Goal: Task Accomplishment & Management: Use online tool/utility

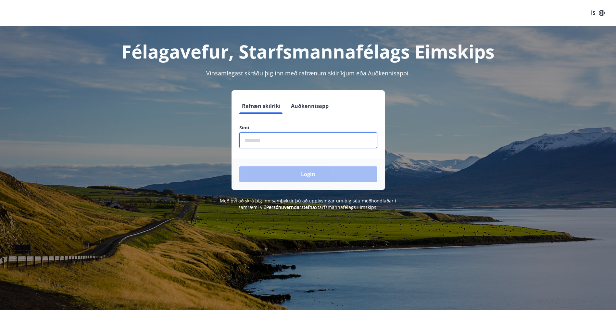
click at [265, 140] on input "phone" at bounding box center [308, 140] width 138 height 16
type input "********"
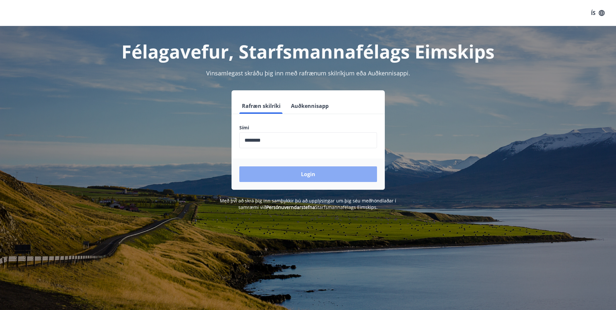
click at [295, 174] on button "Login" at bounding box center [308, 174] width 138 height 16
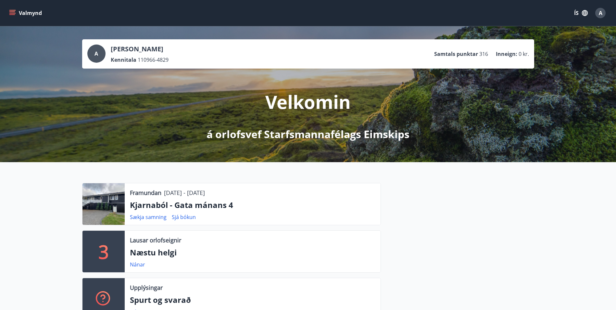
click at [12, 13] on icon "menu" at bounding box center [12, 13] width 7 height 1
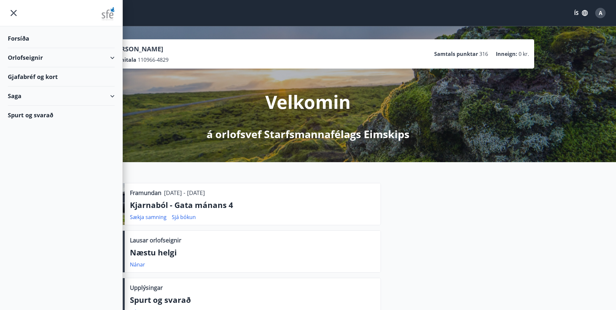
click at [35, 78] on div "Gjafabréf og kort" at bounding box center [61, 76] width 107 height 19
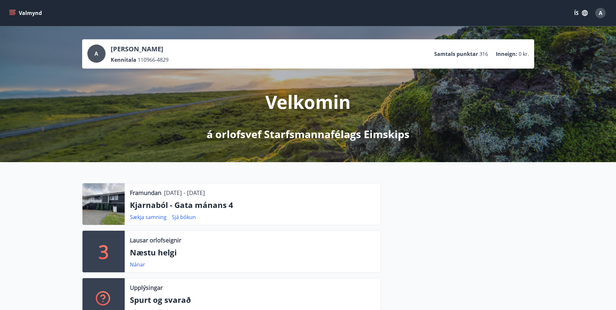
click at [14, 11] on icon "menu" at bounding box center [12, 13] width 6 height 6
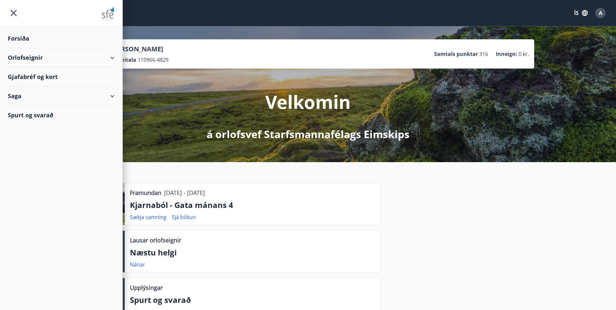
click at [33, 77] on div "Gjafabréf og kort" at bounding box center [61, 76] width 107 height 19
click at [19, 56] on div "Orlofseignir" at bounding box center [61, 57] width 107 height 19
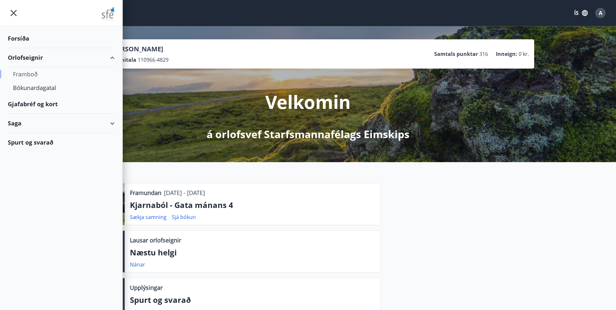
click at [22, 70] on div "Framboð" at bounding box center [61, 74] width 96 height 14
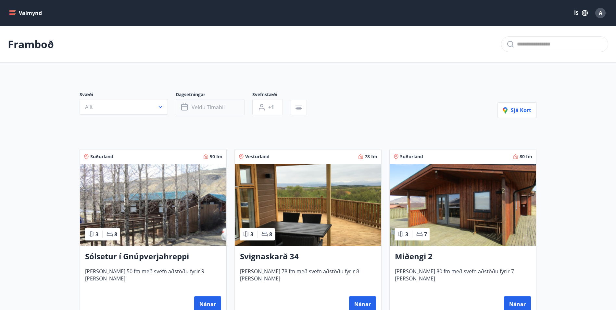
click at [180, 104] on button "Veldu tímabil" at bounding box center [210, 107] width 69 height 16
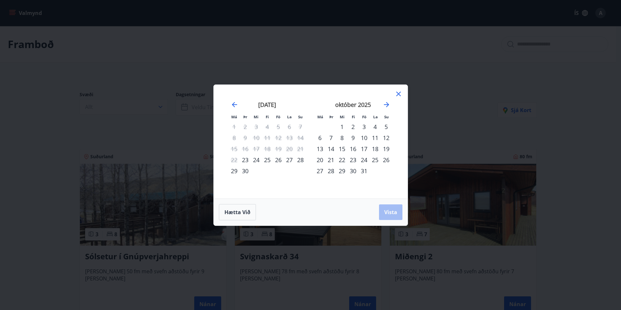
click at [244, 160] on div "23" at bounding box center [245, 159] width 11 height 11
click at [363, 170] on div "31" at bounding box center [363, 170] width 11 height 11
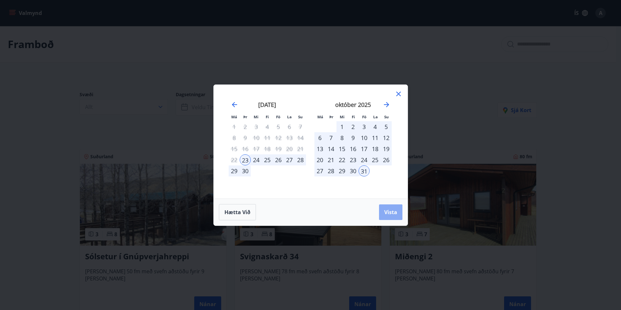
click at [387, 211] on span "Vista" at bounding box center [390, 211] width 13 height 7
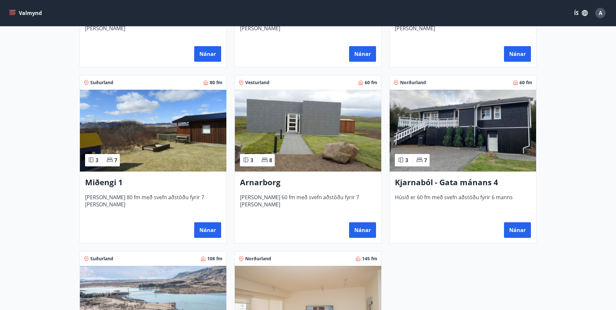
scroll to position [260, 0]
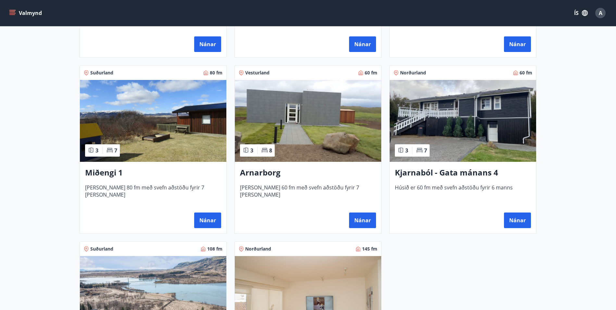
click at [438, 168] on h3 "Kjarnaból - Gata mánans 4" at bounding box center [463, 173] width 136 height 12
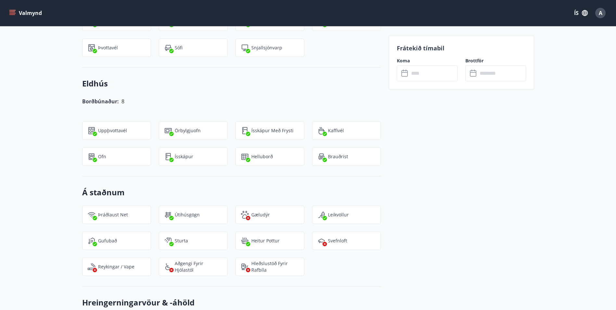
scroll to position [479, 0]
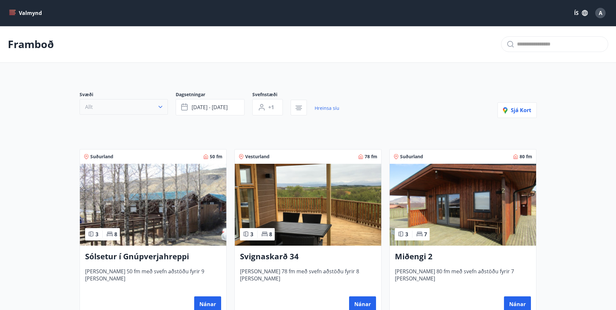
click at [135, 104] on button "Allt" at bounding box center [124, 107] width 88 height 16
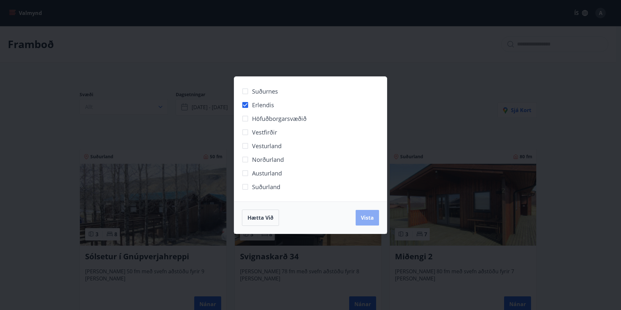
click at [371, 220] on span "Vista" at bounding box center [367, 217] width 13 height 7
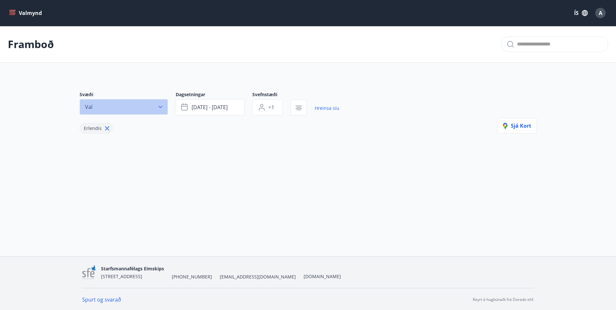
click at [163, 107] on icon "button" at bounding box center [160, 107] width 6 height 6
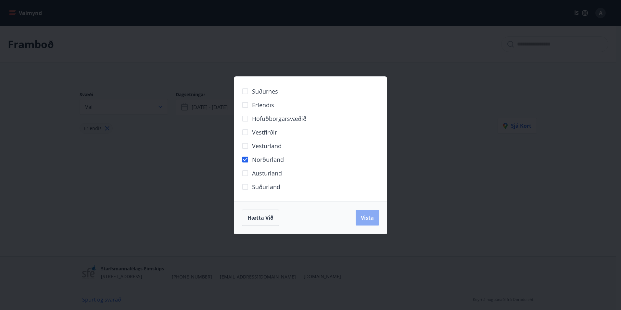
click at [360, 217] on button "Vista" at bounding box center [367, 218] width 23 height 16
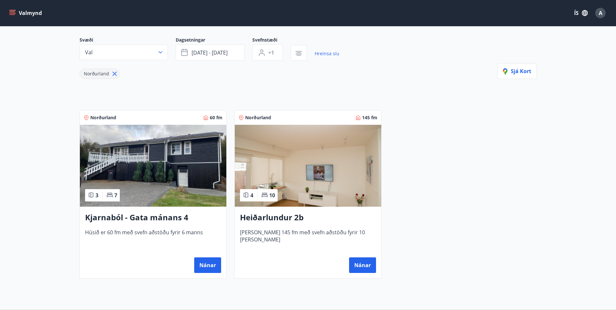
scroll to position [65, 0]
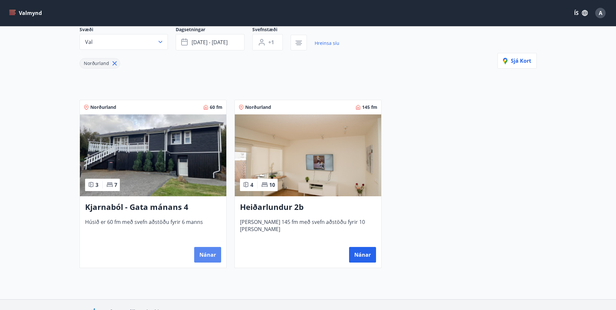
click at [216, 248] on button "Nánar" at bounding box center [207, 255] width 27 height 16
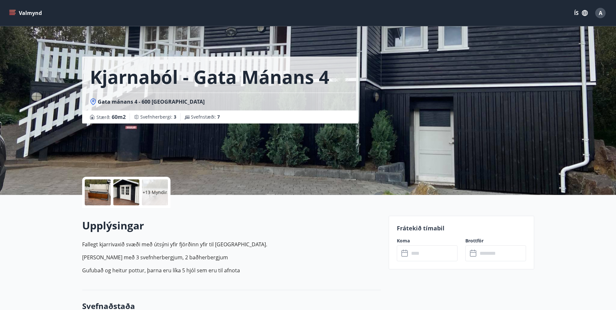
click at [430, 228] on p "Frátekið tímabil" at bounding box center [461, 228] width 129 height 8
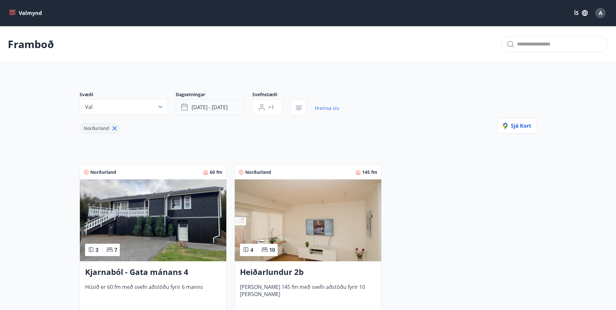
click at [198, 104] on span "sep 23 - okt 31" at bounding box center [210, 107] width 36 height 7
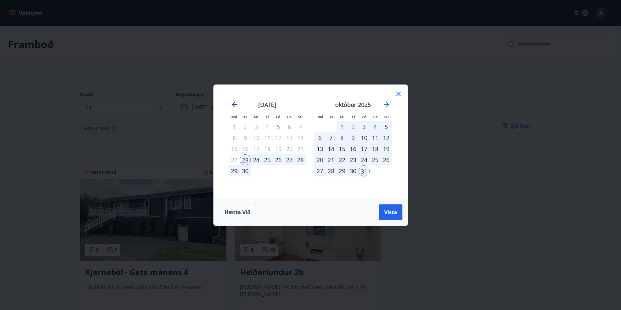
click at [233, 106] on icon "Move backward to switch to the previous month." at bounding box center [234, 104] width 5 height 5
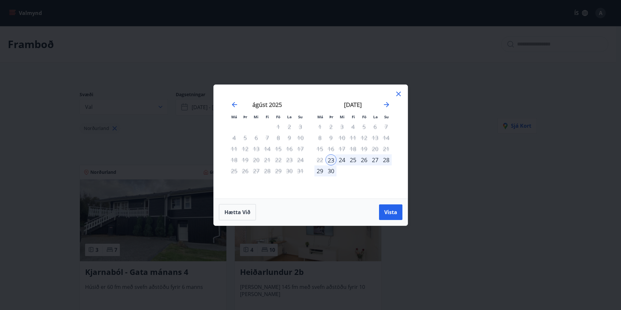
click at [48, 81] on div "Má Þr Mi Fi Fö La Su Má Þr Mi Fi Fö La Su júlí 2025 1 2 3 4 5 6 7 8 9 10 11 12 …" at bounding box center [310, 155] width 621 height 310
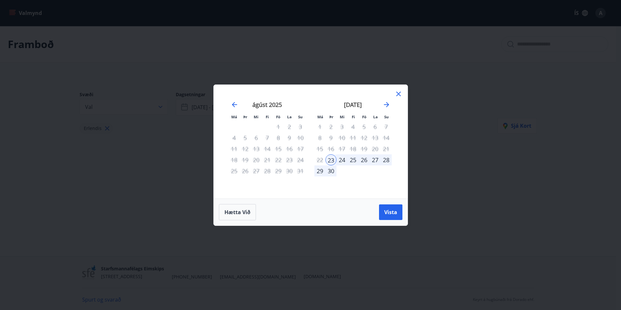
click at [396, 92] on icon at bounding box center [399, 94] width 8 height 8
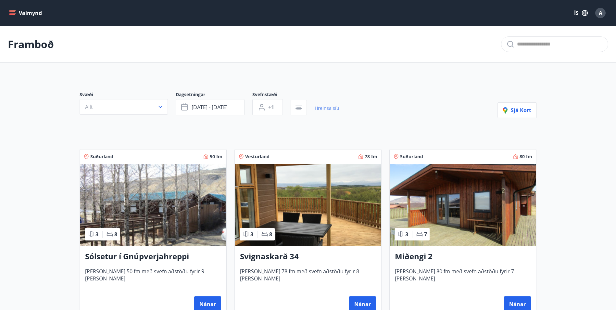
click at [325, 106] on link "Hreinsa síu" at bounding box center [327, 108] width 25 height 14
click at [301, 109] on icon "button" at bounding box center [299, 108] width 8 height 8
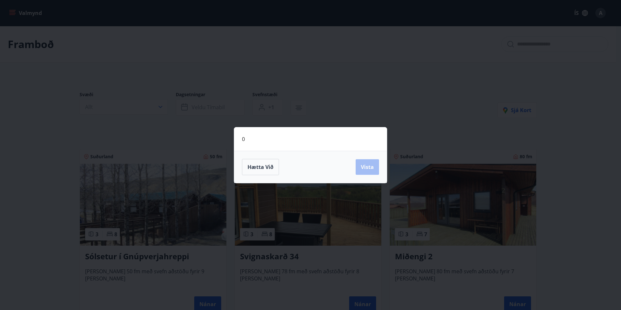
click at [303, 109] on div "0 Hætta við Vista" at bounding box center [310, 155] width 621 height 310
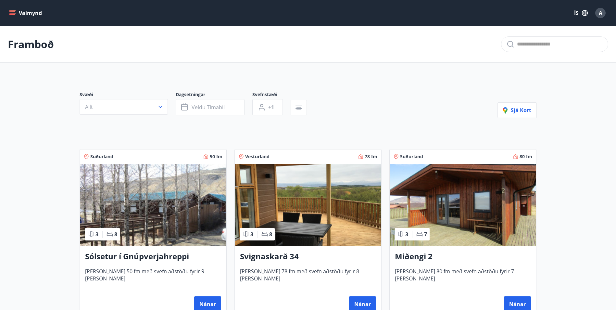
click at [12, 13] on icon "menu" at bounding box center [12, 13] width 7 height 1
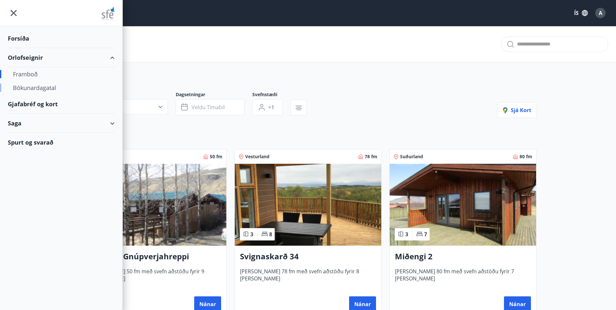
click at [24, 88] on div "Bókunardagatal" at bounding box center [61, 88] width 96 height 14
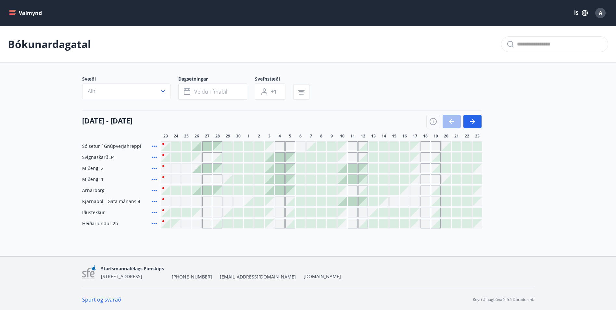
click at [436, 202] on div at bounding box center [435, 201] width 9 height 9
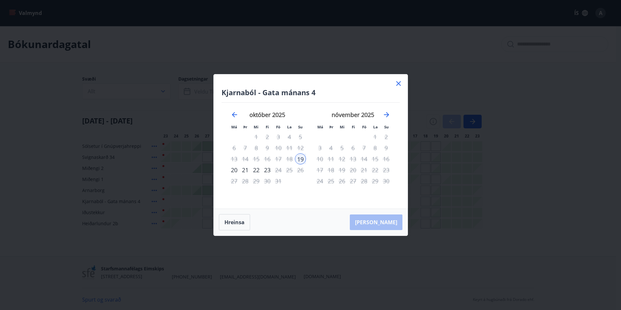
click at [398, 83] on icon at bounding box center [398, 83] width 1 height 1
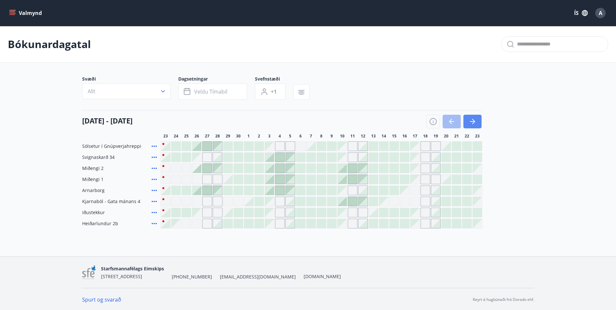
click at [471, 120] on icon "button" at bounding box center [473, 122] width 8 height 8
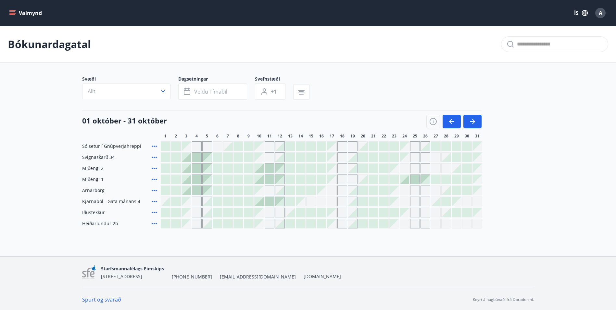
scroll to position [1, 0]
click at [339, 200] on div "Gráir dagar eru ekki bókanlegir" at bounding box center [342, 200] width 10 height 10
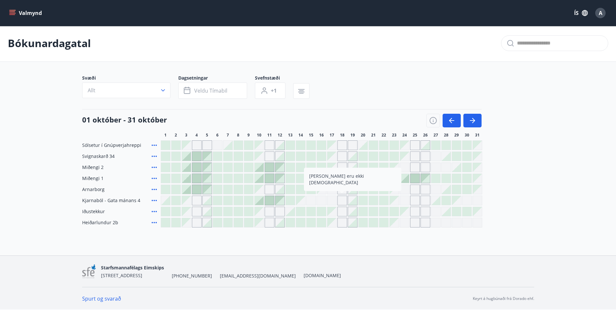
click at [341, 201] on div "Gráir dagar eru ekki bókanlegir" at bounding box center [342, 200] width 10 height 10
click at [263, 200] on div at bounding box center [259, 200] width 9 height 9
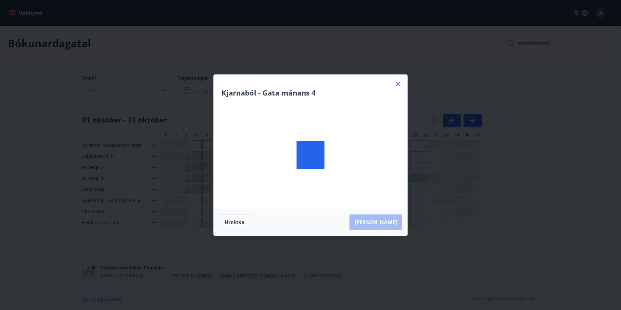
click at [271, 198] on div at bounding box center [311, 155] width 194 height 161
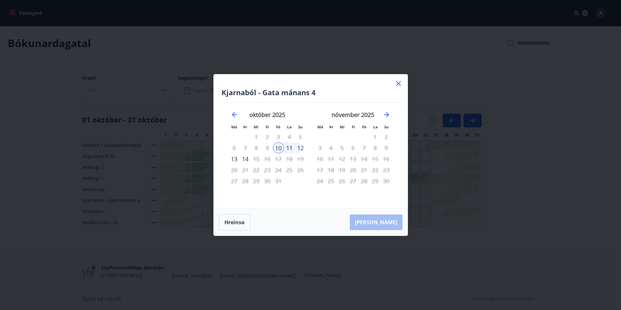
click at [401, 82] on icon at bounding box center [399, 84] width 8 height 8
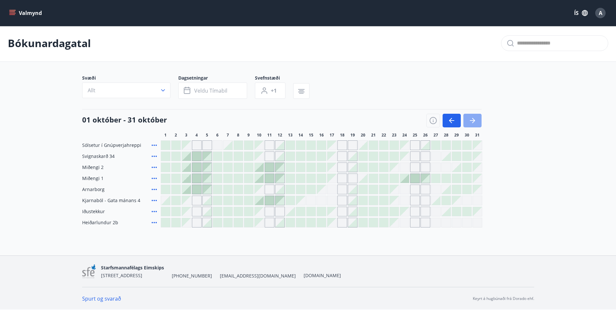
click at [475, 115] on button "button" at bounding box center [472, 121] width 18 height 14
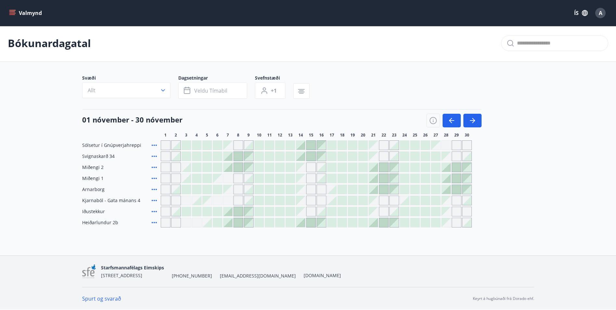
click at [467, 200] on div at bounding box center [466, 200] width 9 height 9
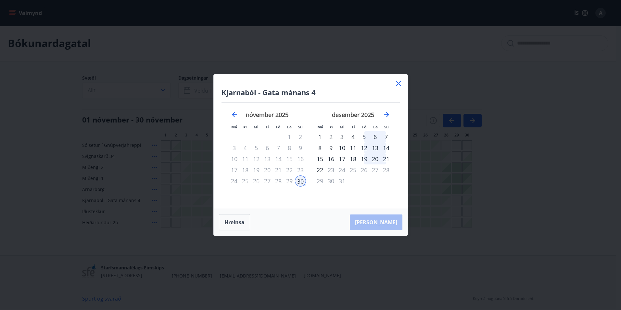
click at [400, 86] on icon at bounding box center [399, 84] width 8 height 8
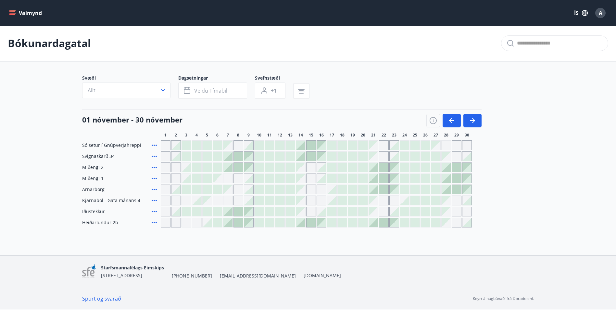
click at [399, 83] on div "Svæði Allt Dagsetningar Veldu tímabil Svefnstæði +1" at bounding box center [308, 88] width 452 height 27
click at [383, 188] on div at bounding box center [383, 189] width 9 height 9
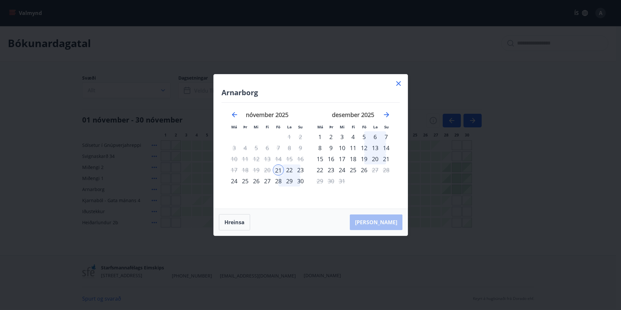
click at [396, 83] on icon at bounding box center [399, 84] width 8 height 8
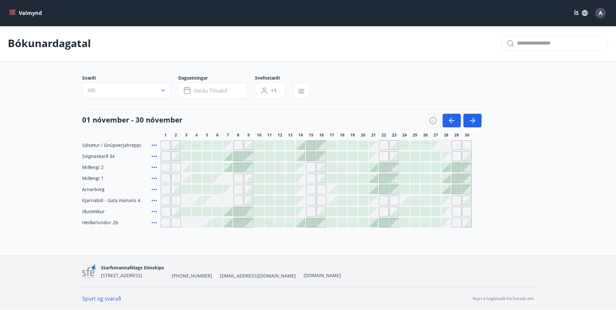
click at [308, 197] on div "Gráir dagar eru ekki bókanlegir" at bounding box center [311, 200] width 10 height 10
click at [475, 118] on icon "button" at bounding box center [473, 121] width 8 height 8
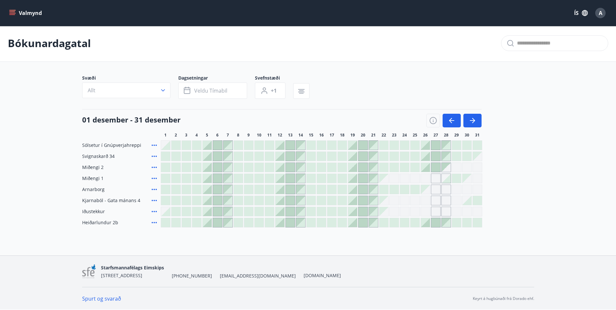
click at [434, 200] on div "Gráir dagar eru ekki bókanlegir" at bounding box center [436, 200] width 10 height 10
click at [471, 123] on icon "button" at bounding box center [473, 121] width 8 height 8
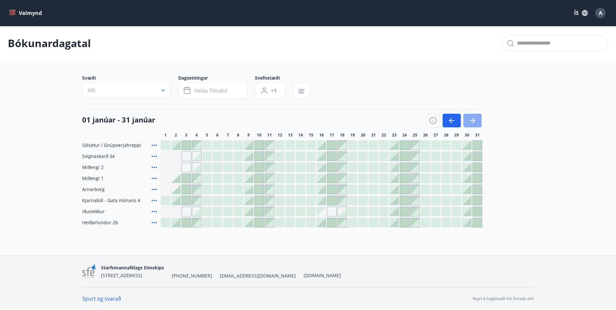
click at [471, 123] on icon "button" at bounding box center [473, 121] width 8 height 8
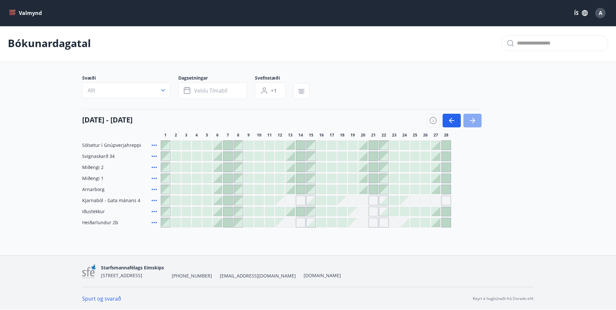
click at [473, 120] on icon "button" at bounding box center [472, 120] width 5 height 1
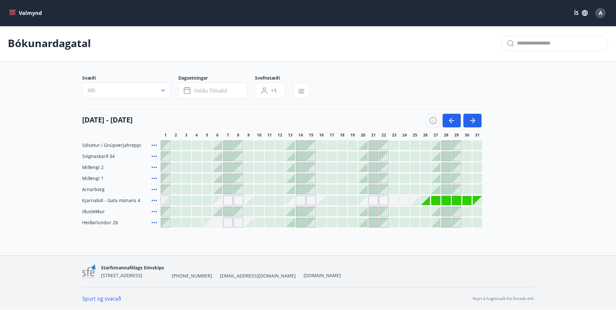
click at [435, 200] on div "Gráir dagar eru ekki bókanlegir" at bounding box center [435, 200] width 9 height 9
click at [471, 121] on icon "button" at bounding box center [473, 121] width 8 height 8
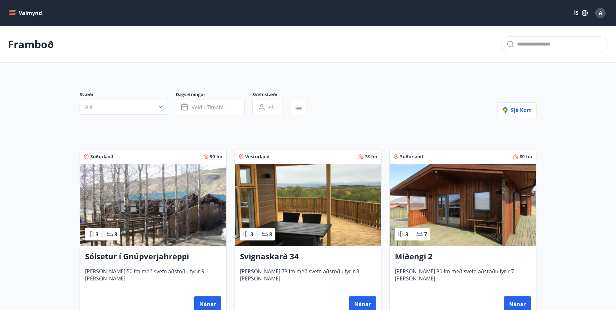
click at [12, 15] on icon "menu" at bounding box center [12, 14] width 6 height 1
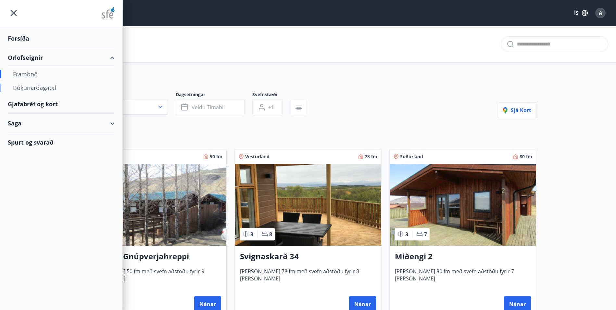
click at [33, 85] on div "Bókunardagatal" at bounding box center [61, 88] width 96 height 14
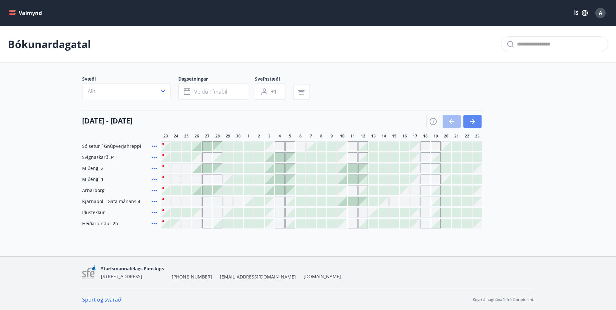
click at [476, 121] on icon "button" at bounding box center [473, 122] width 8 height 8
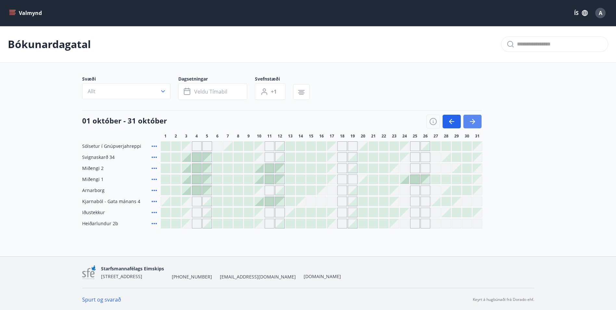
click at [470, 116] on button "button" at bounding box center [472, 122] width 18 height 14
